Goal: Use online tool/utility: Utilize a website feature to perform a specific function

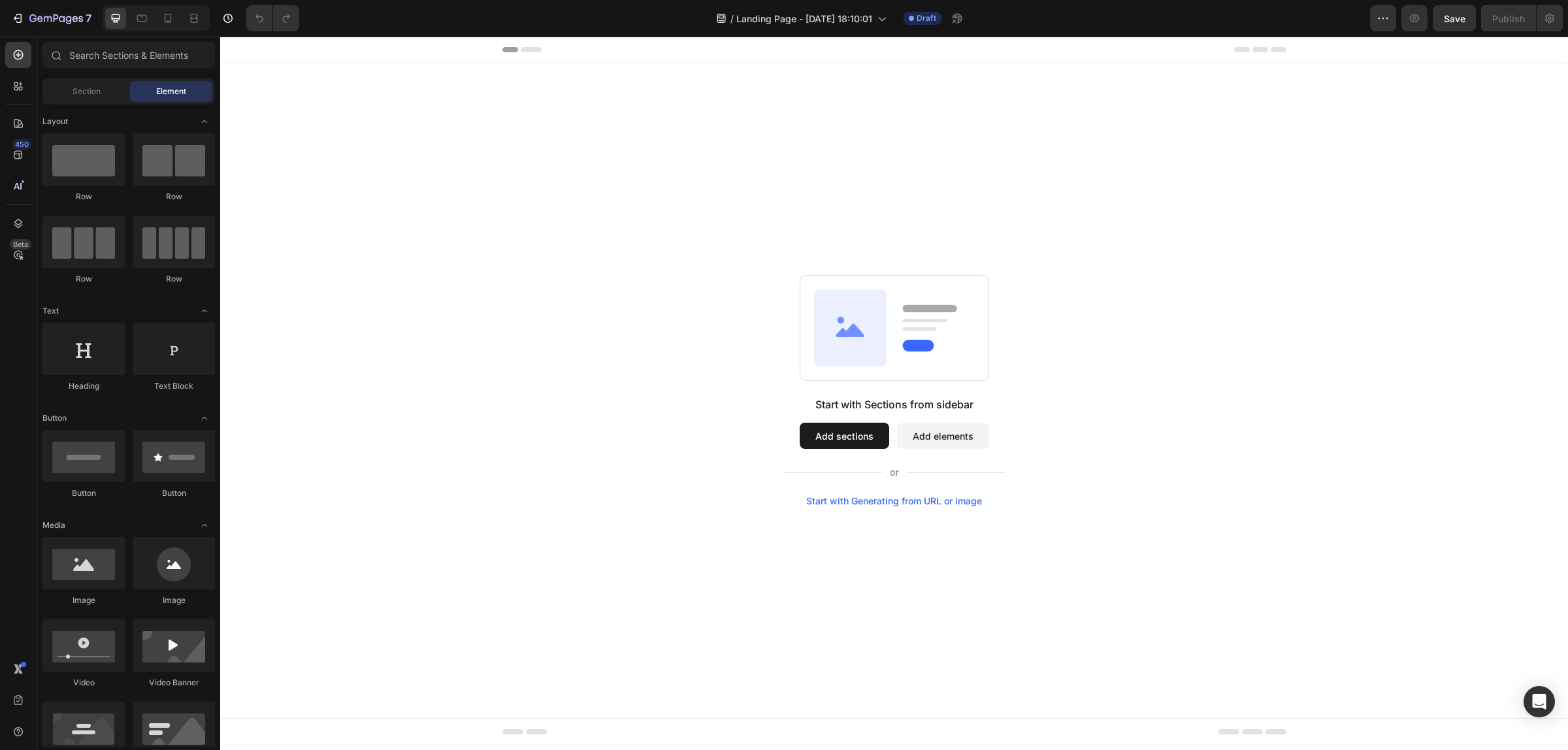
click at [873, 507] on div "Start with Sections from sidebar Add sections Add elements Start with Generatin…" at bounding box center [893, 390] width 1347 height 654
click at [876, 501] on div "Start with Generating from URL or image" at bounding box center [894, 501] width 175 height 11
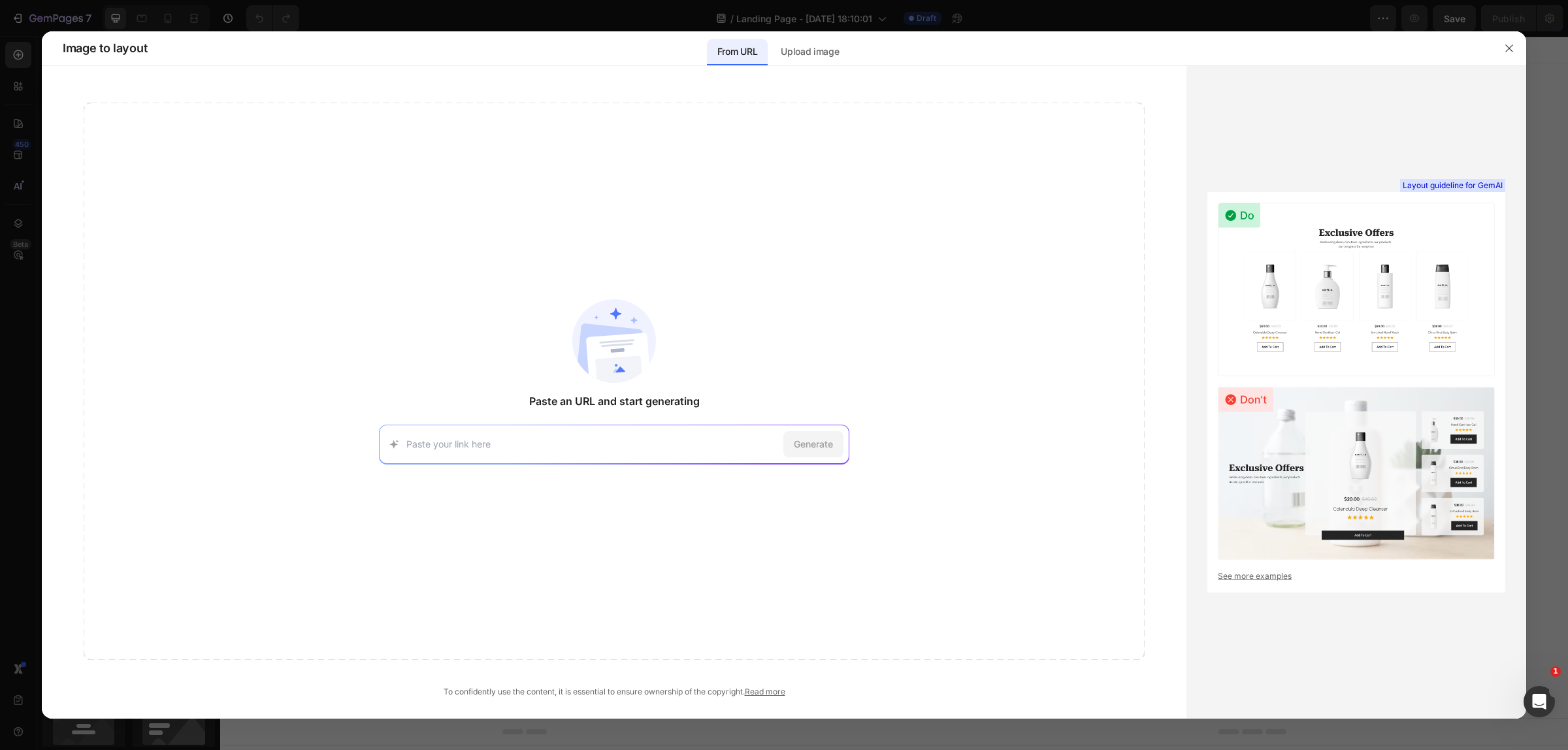
click at [715, 452] on div "Generate" at bounding box center [614, 444] width 471 height 39
paste input "[URL][DOMAIN_NAME]"
click at [716, 445] on input "[URL][DOMAIN_NAME]" at bounding box center [592, 443] width 371 height 14
type input "[URL][DOMAIN_NAME]"
click at [827, 451] on span "Generate" at bounding box center [814, 443] width 39 height 14
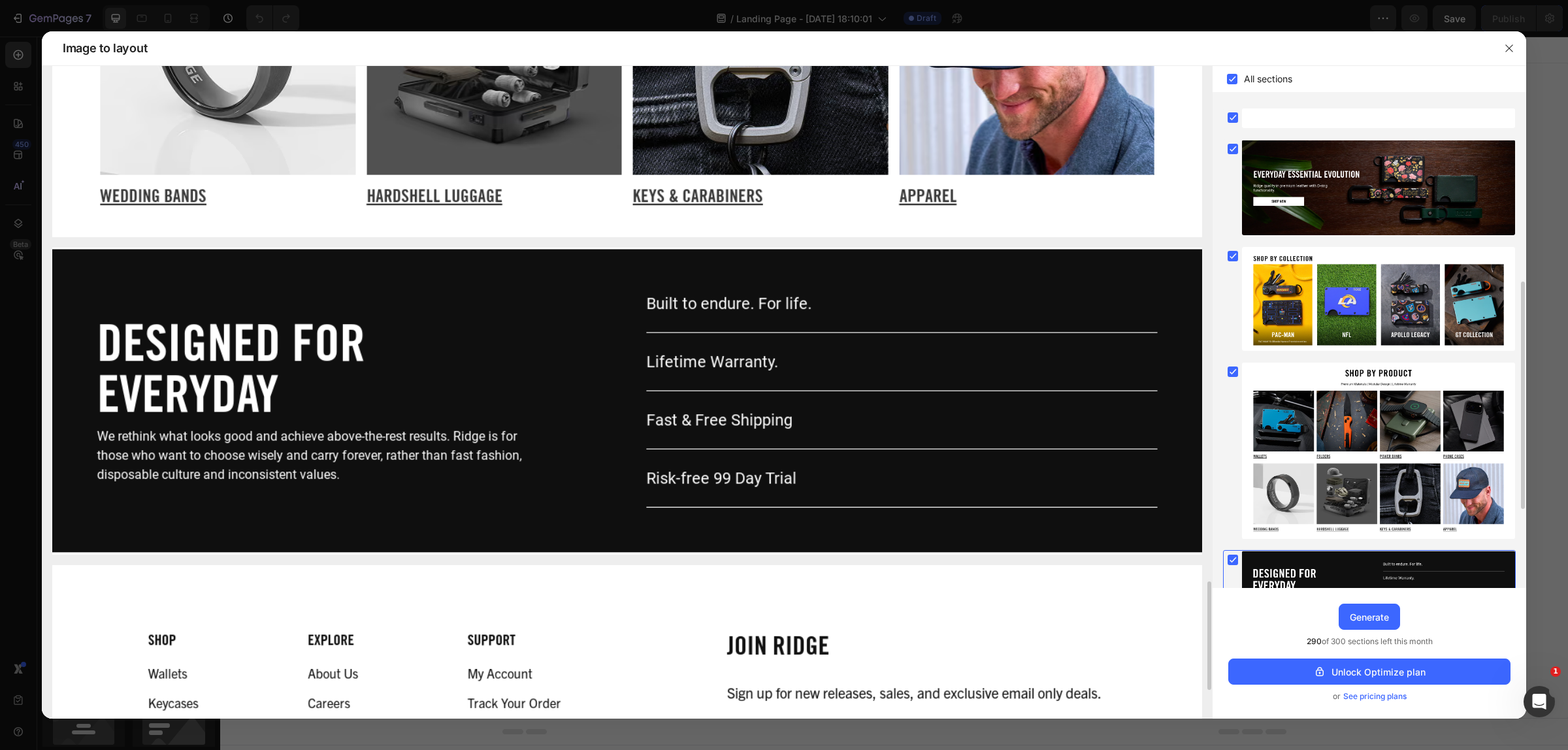
scroll to position [2920, 0]
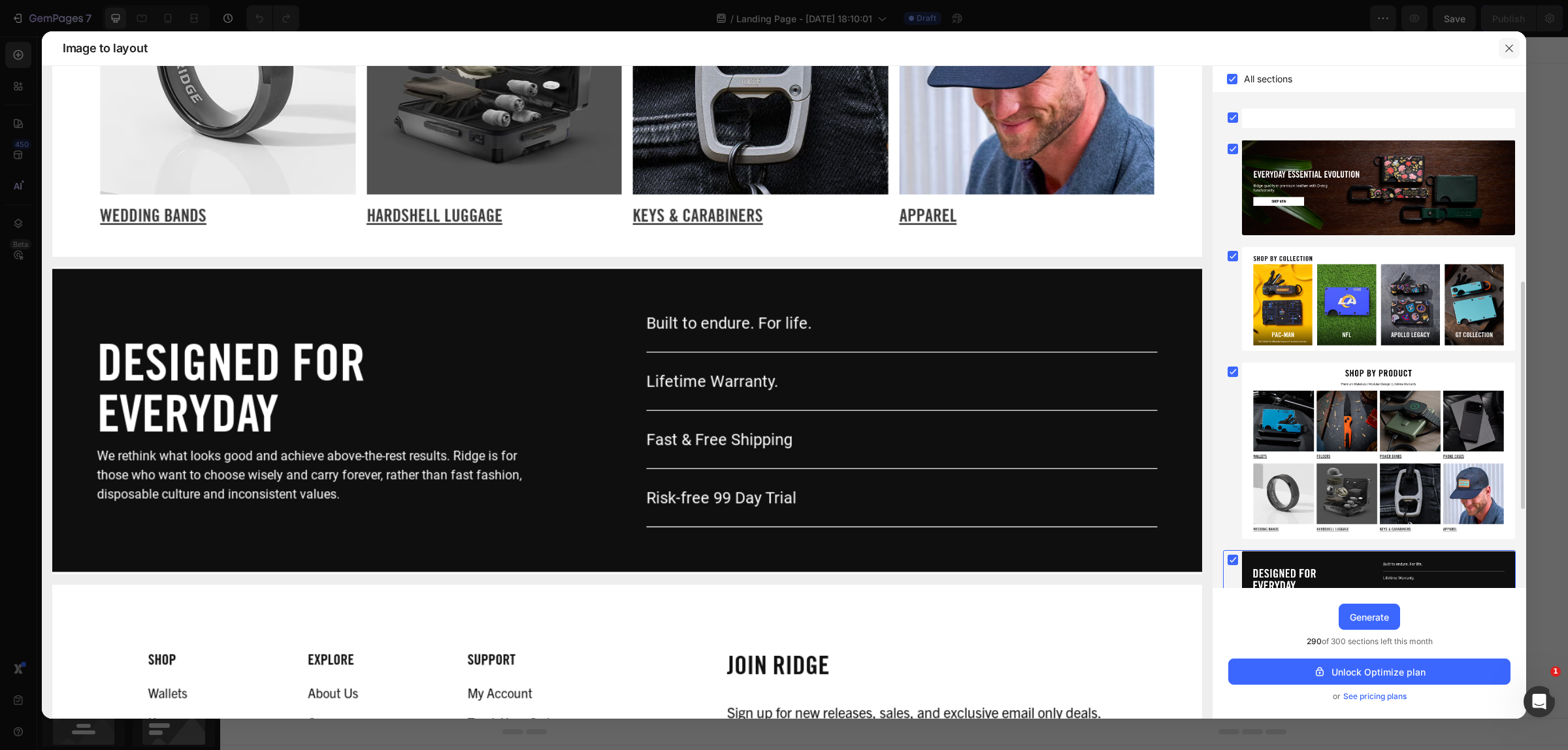
click at [1512, 46] on icon "button" at bounding box center [1509, 48] width 11 height 11
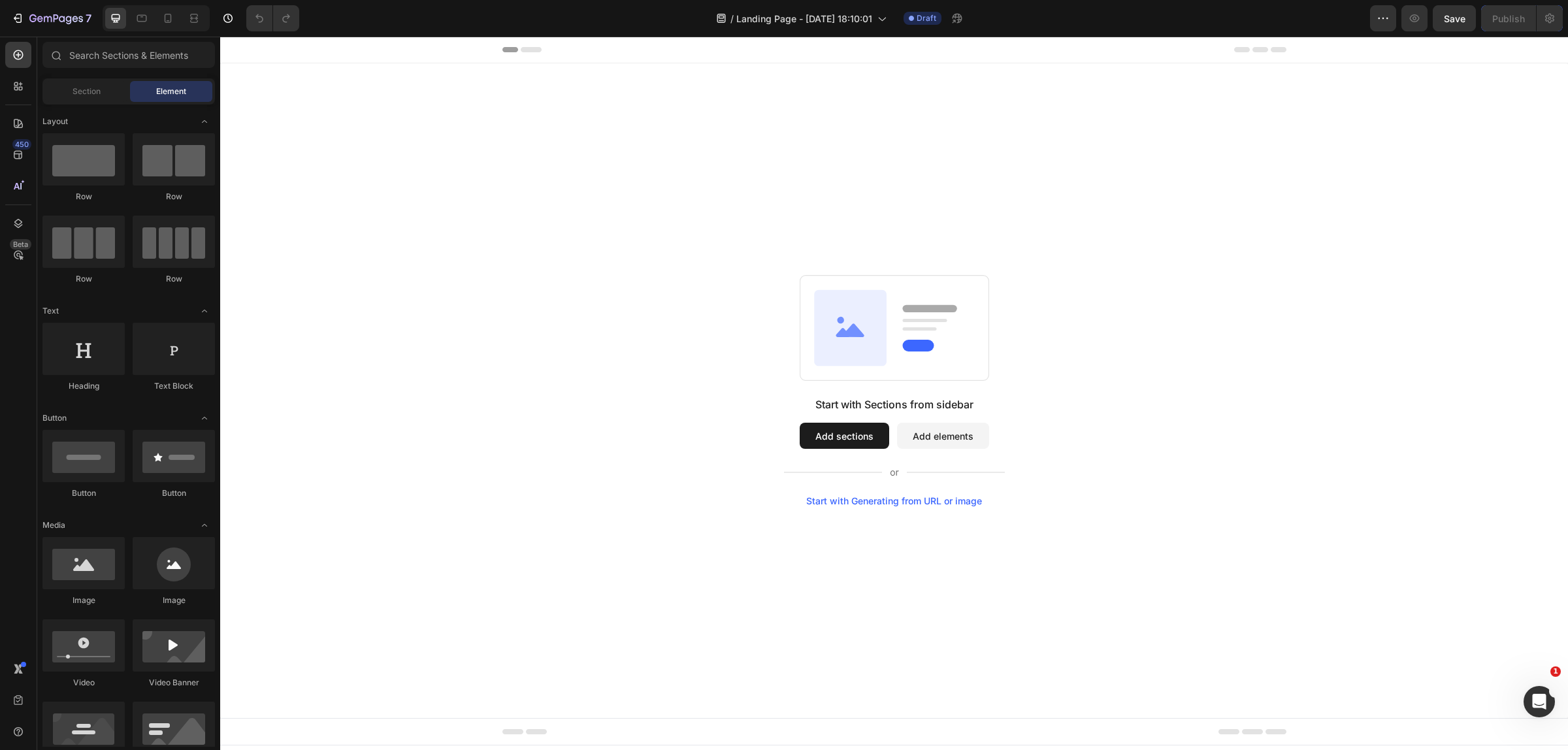
click at [892, 503] on div "Start with Generating from URL or image" at bounding box center [894, 501] width 175 height 11
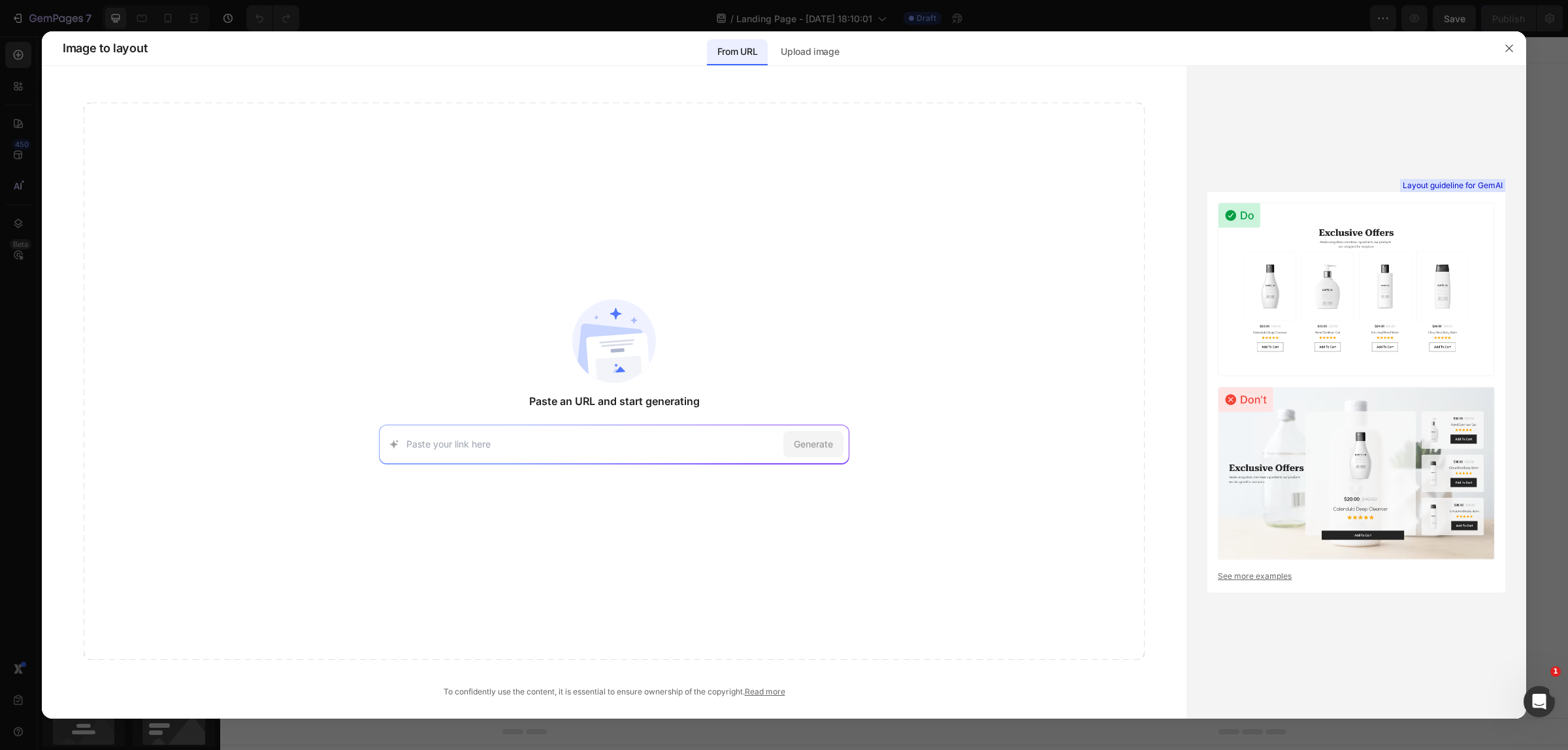
click at [674, 441] on input at bounding box center [592, 443] width 371 height 14
type input "[URL][DOMAIN_NAME]"
click at [831, 452] on div "Generate" at bounding box center [813, 444] width 60 height 26
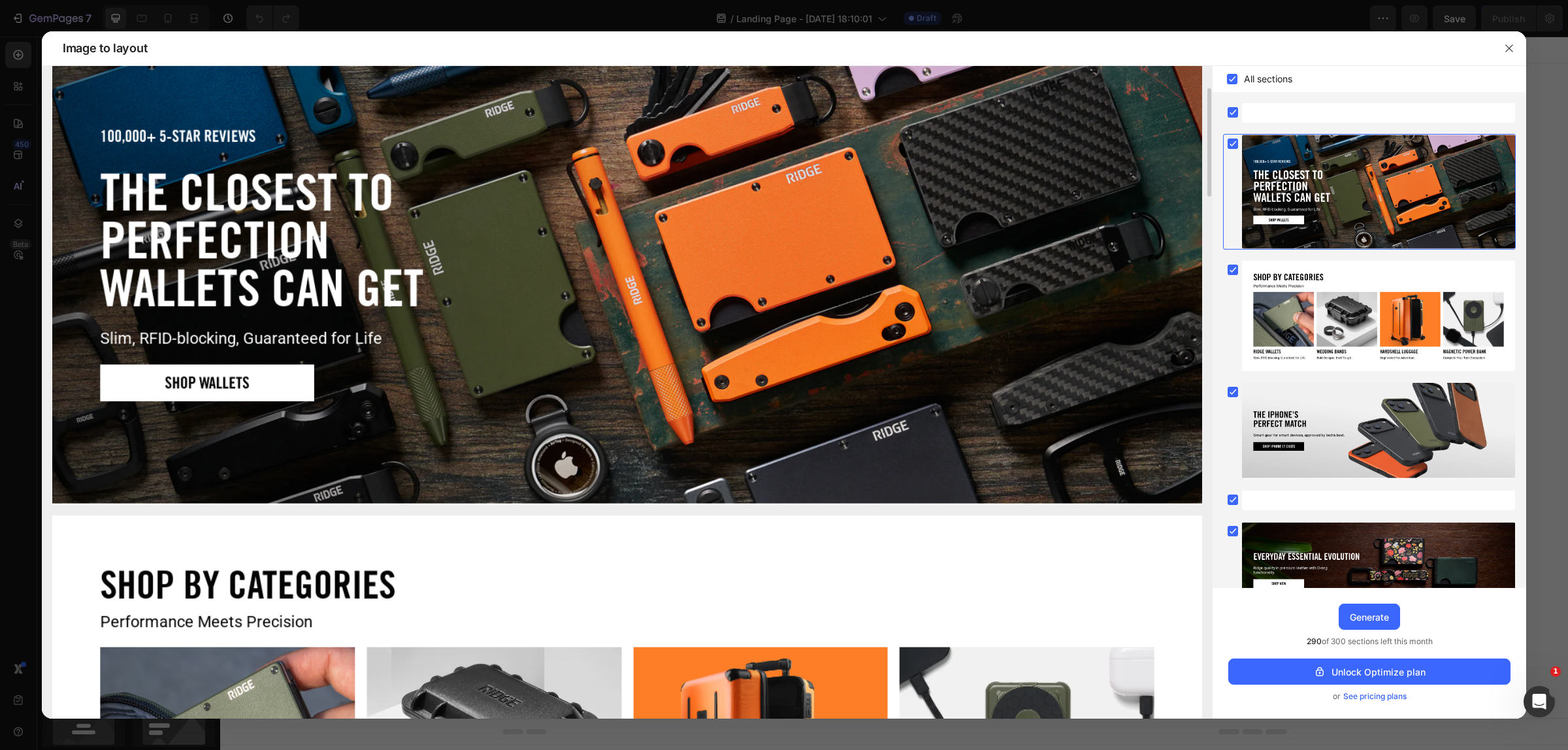
scroll to position [135, 0]
